Goal: Transaction & Acquisition: Purchase product/service

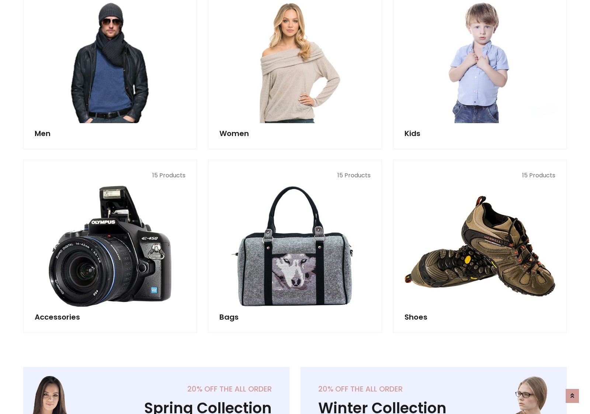
scroll to position [535, 0]
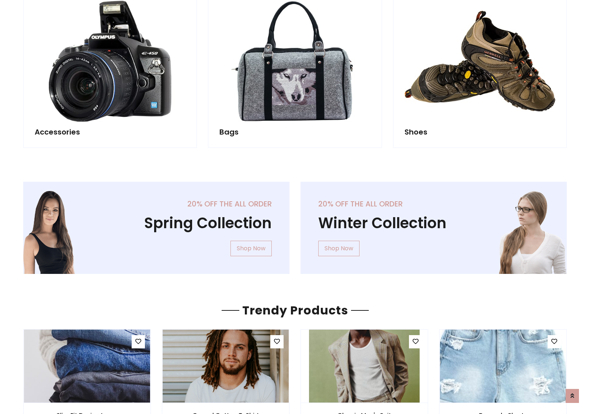
click at [295, 225] on div "20% off the all order Winter Collection Shop Now" at bounding box center [433, 234] width 277 height 104
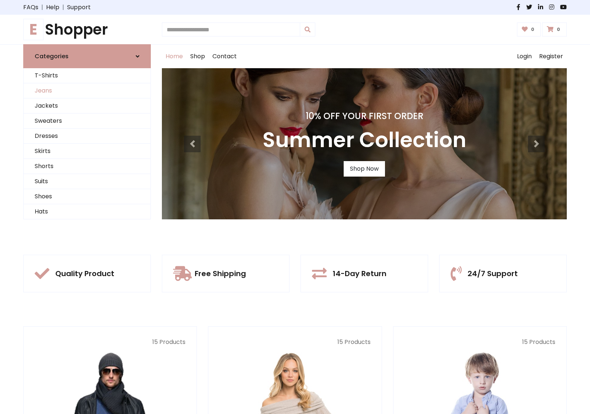
click at [87, 91] on link "Jeans" at bounding box center [87, 90] width 127 height 15
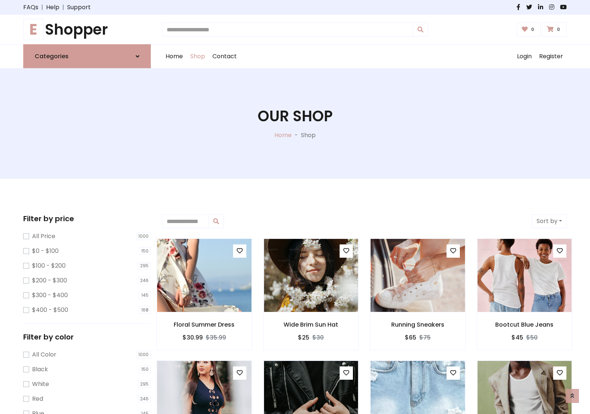
scroll to position [233, 0]
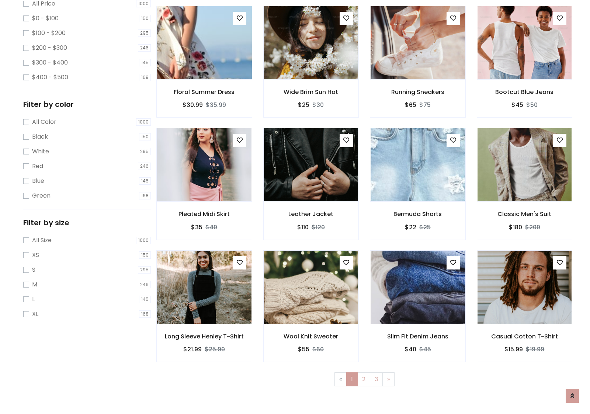
click at [204, 74] on img at bounding box center [203, 42] width 113 height 177
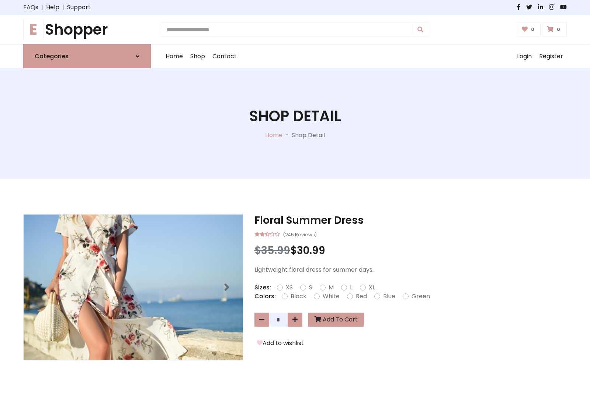
scroll to position [79, 0]
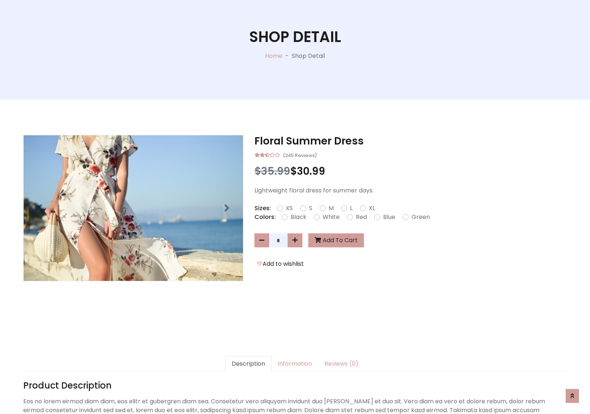
click at [360, 217] on label "Red" at bounding box center [361, 217] width 11 height 9
click at [295, 207] on form "XS S M L XL" at bounding box center [329, 208] width 104 height 9
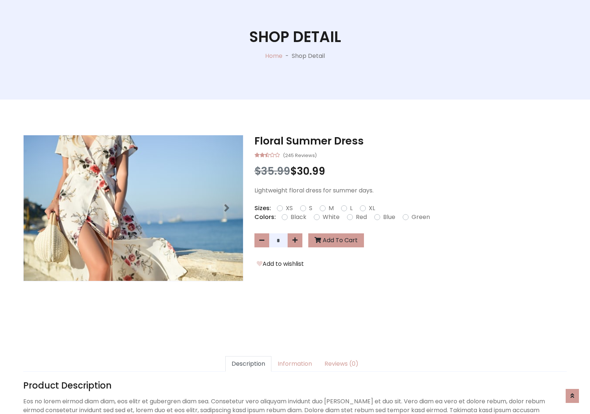
click at [295, 207] on form "XS S M L XL" at bounding box center [329, 208] width 104 height 9
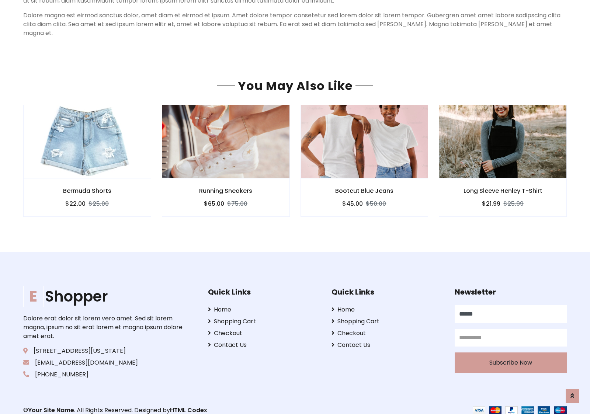
type input "******"
type input "**********"
click at [510, 353] on button "Subscribe Now" at bounding box center [511, 362] width 112 height 21
